Goal: Navigation & Orientation: Find specific page/section

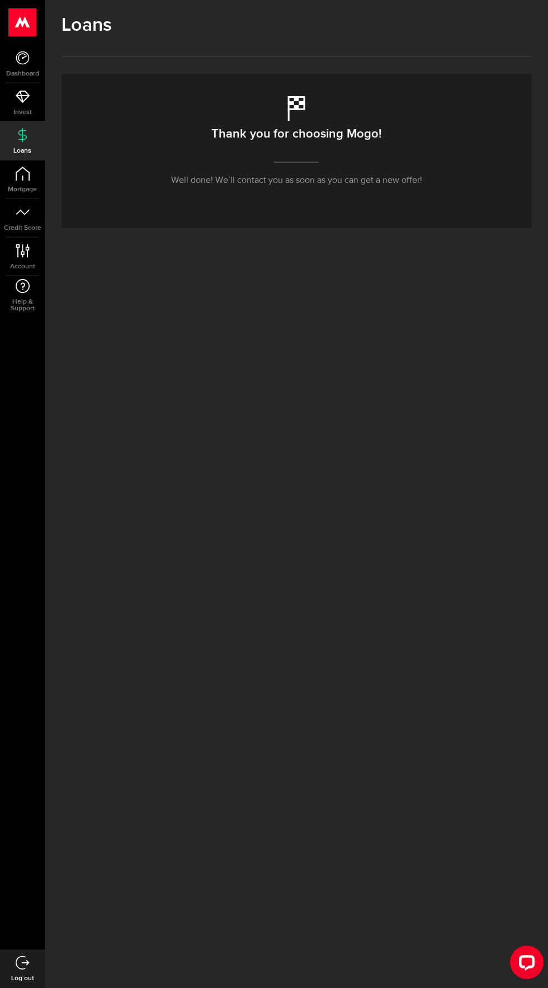
click at [496, 124] on div "Thank you for choosing Mogo! Well done! We’ll contact you as soon as you can ge…" at bounding box center [296, 151] width 470 height 154
click at [29, 148] on span "Loans" at bounding box center [22, 151] width 45 height 7
click at [27, 251] on icon at bounding box center [22, 251] width 15 height 14
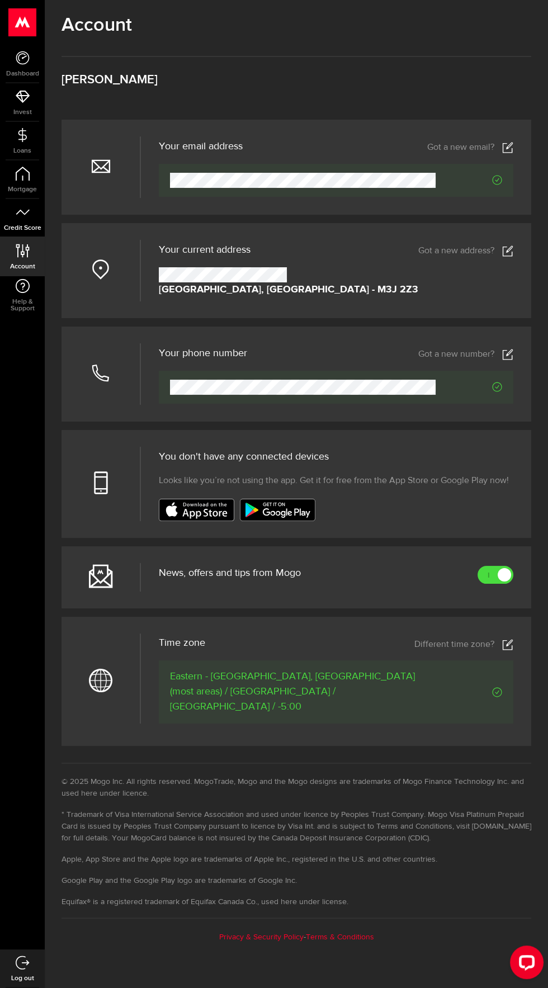
click at [36, 217] on link "Credit Score" at bounding box center [22, 218] width 45 height 38
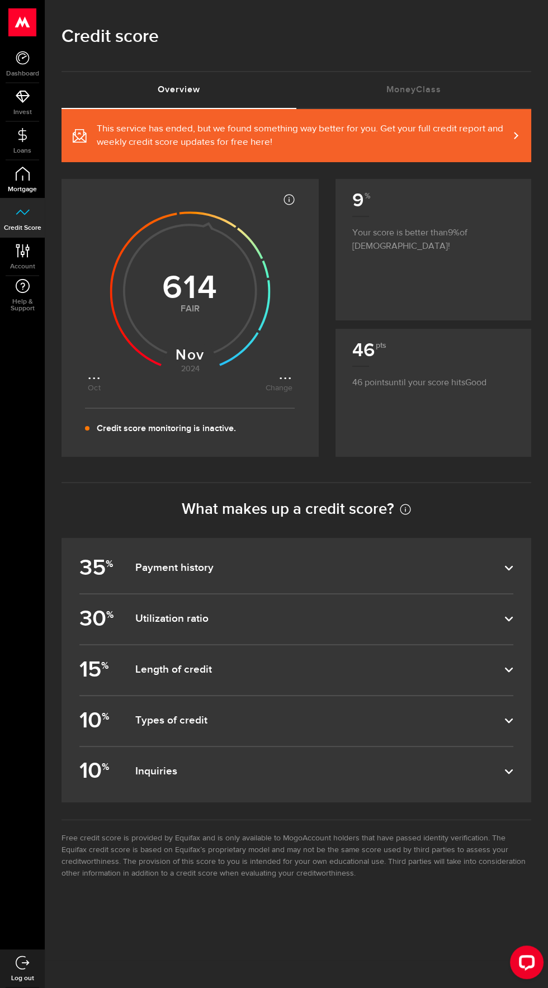
click at [24, 181] on link "Mortgage" at bounding box center [22, 179] width 45 height 38
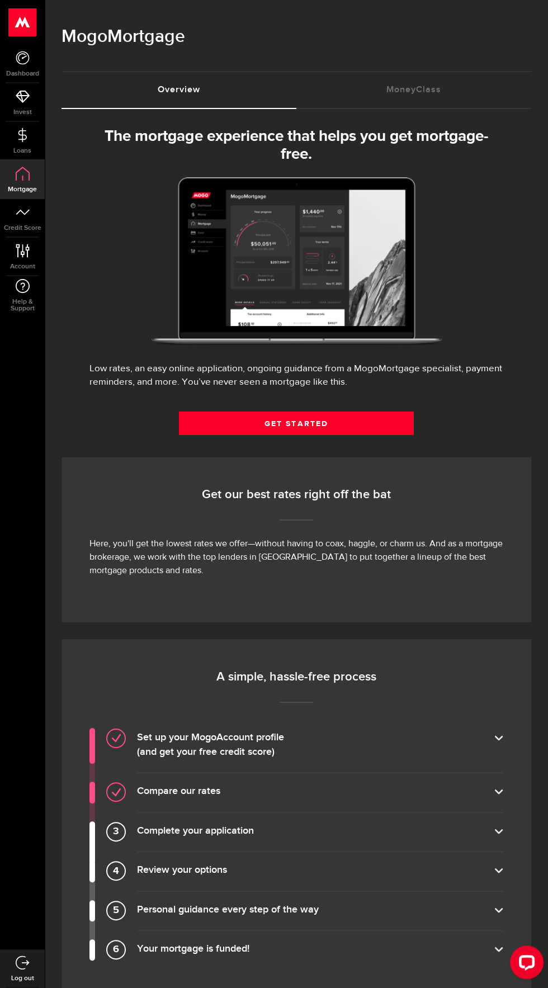
select select "3knYdhfXw4iYoq2m0WGQES"
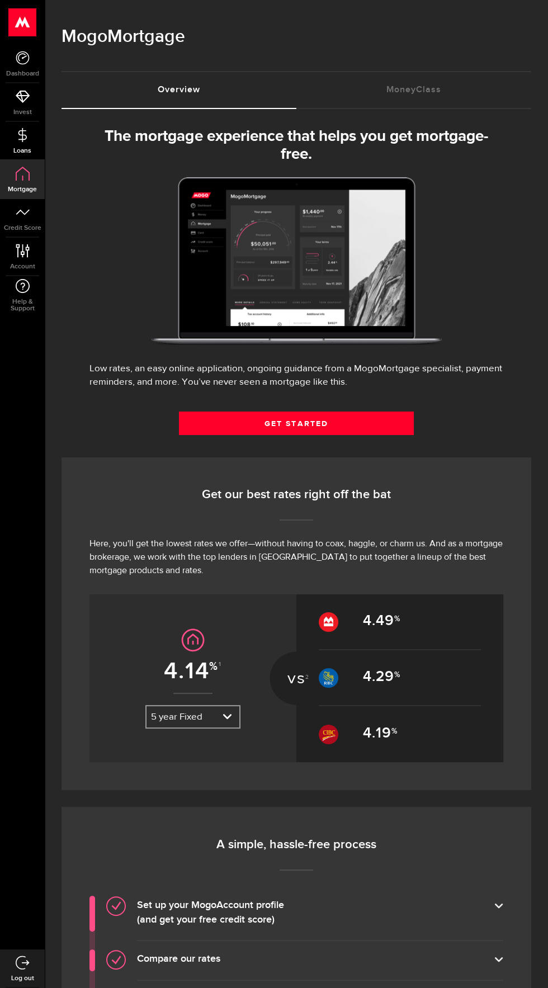
click at [18, 145] on link "Loans" at bounding box center [22, 141] width 45 height 38
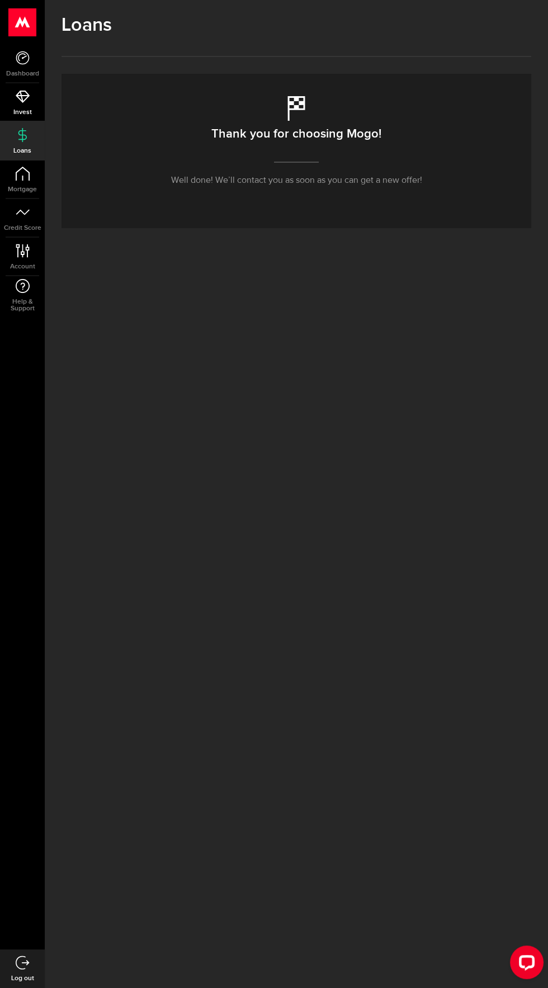
click at [34, 106] on link "Invest" at bounding box center [22, 102] width 45 height 38
